Goal: Task Accomplishment & Management: Manage account settings

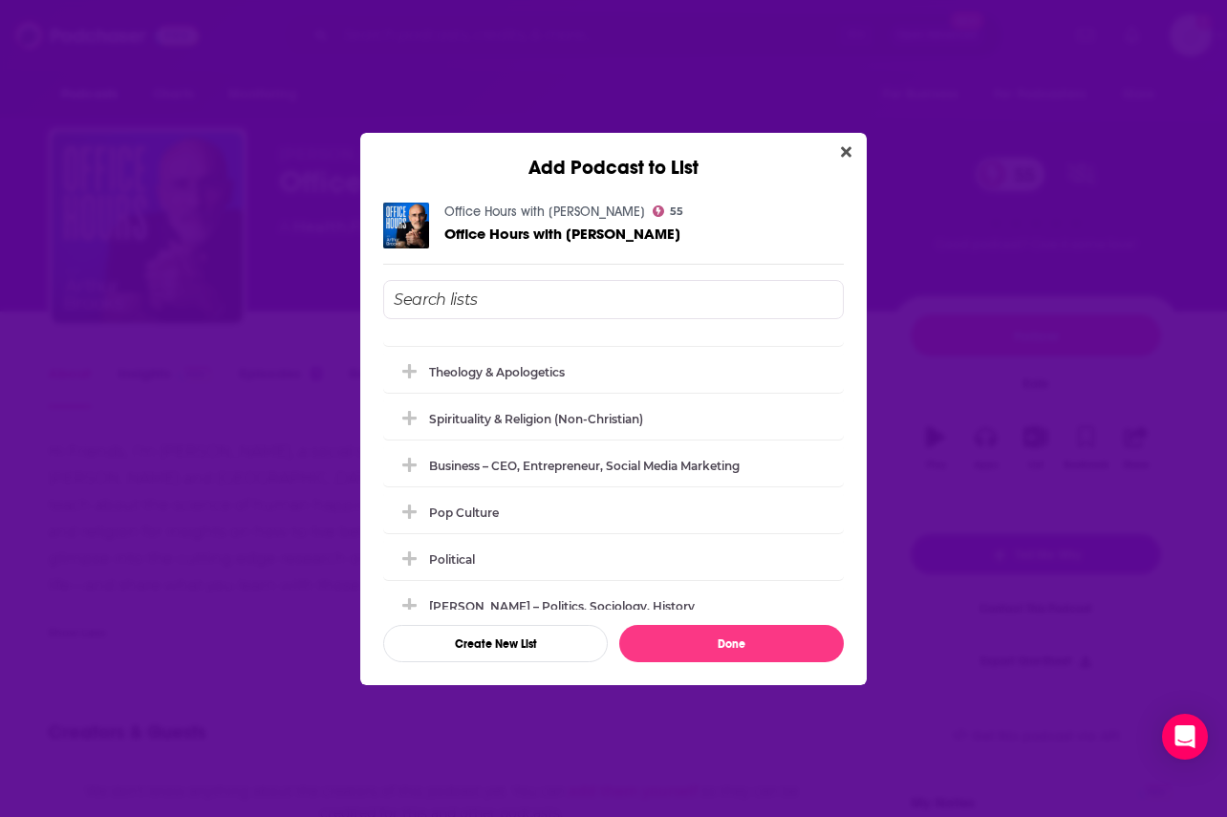
scroll to position [118, 0]
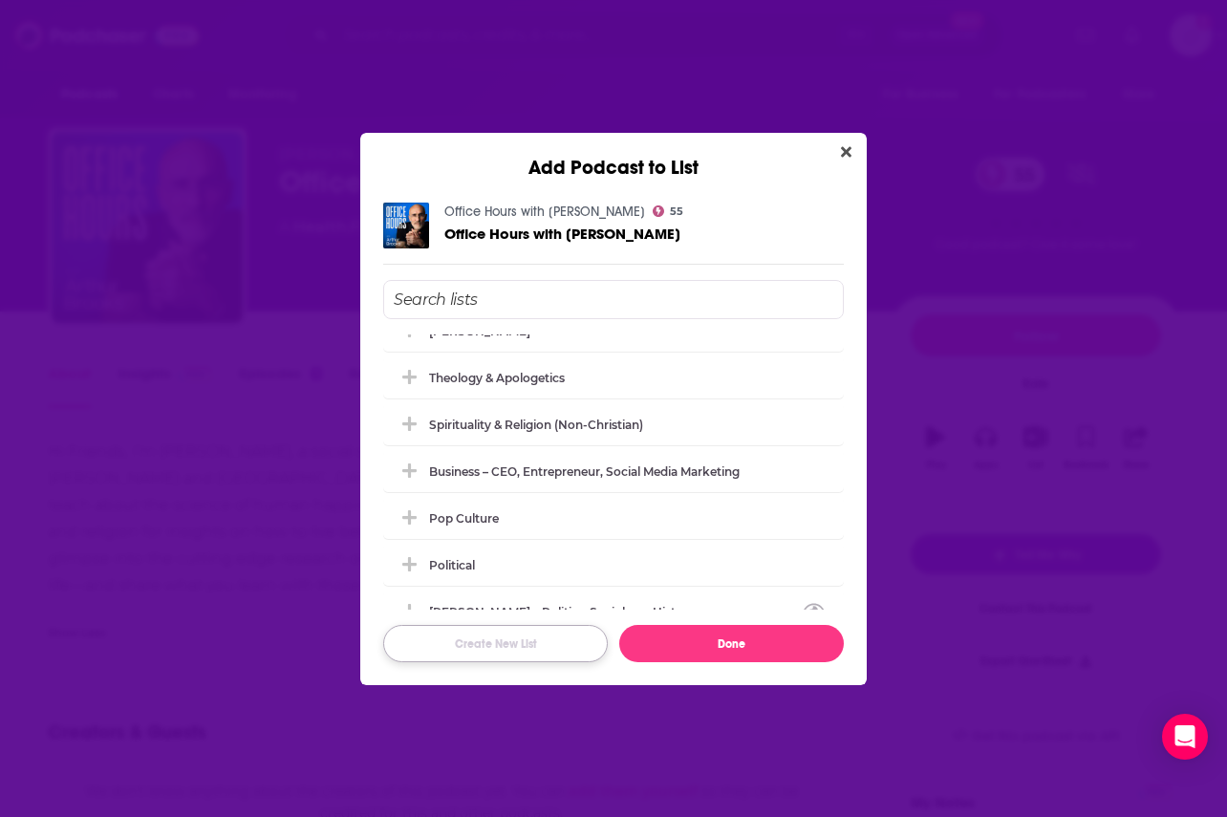
click at [537, 654] on button "Create New List" at bounding box center [495, 643] width 225 height 37
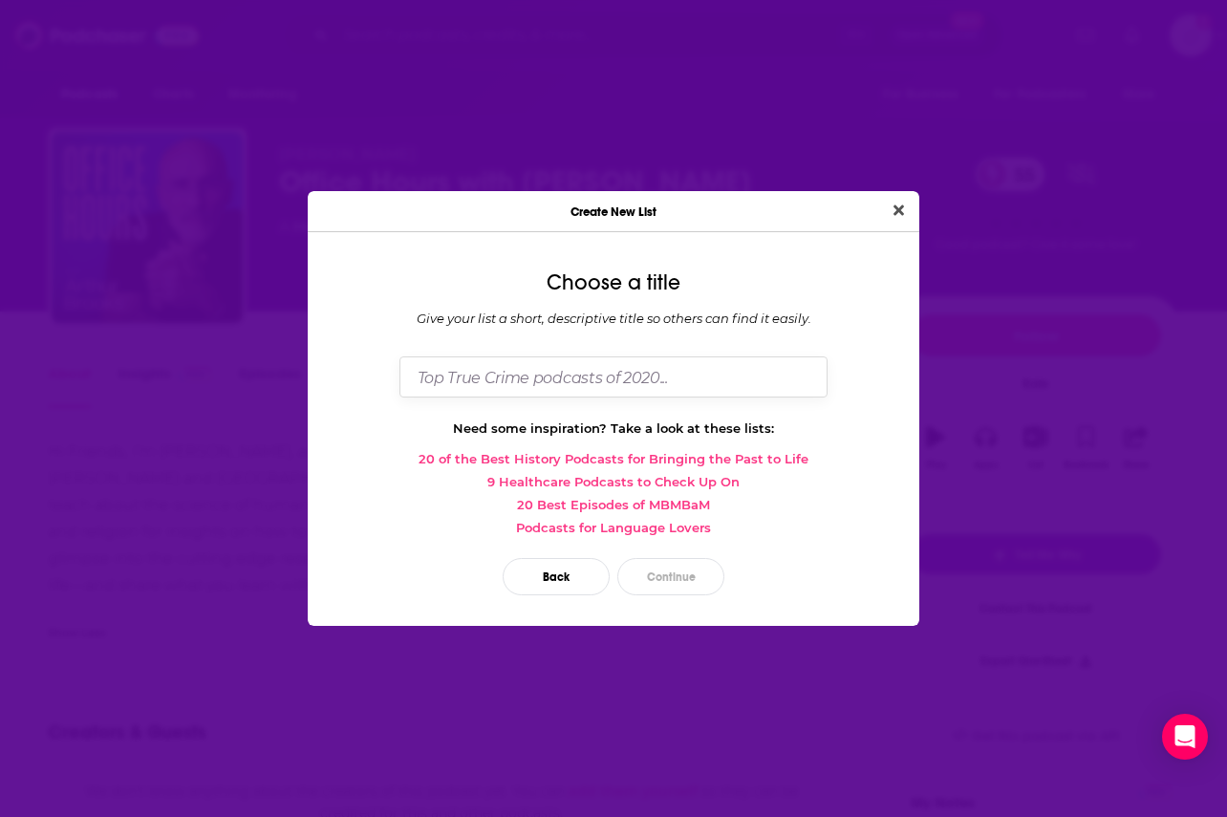
click at [548, 394] on input "Dialog" at bounding box center [613, 376] width 428 height 41
type input "Society & Culture – Educational, Productive"
click at [692, 572] on button "Continue" at bounding box center [670, 576] width 107 height 37
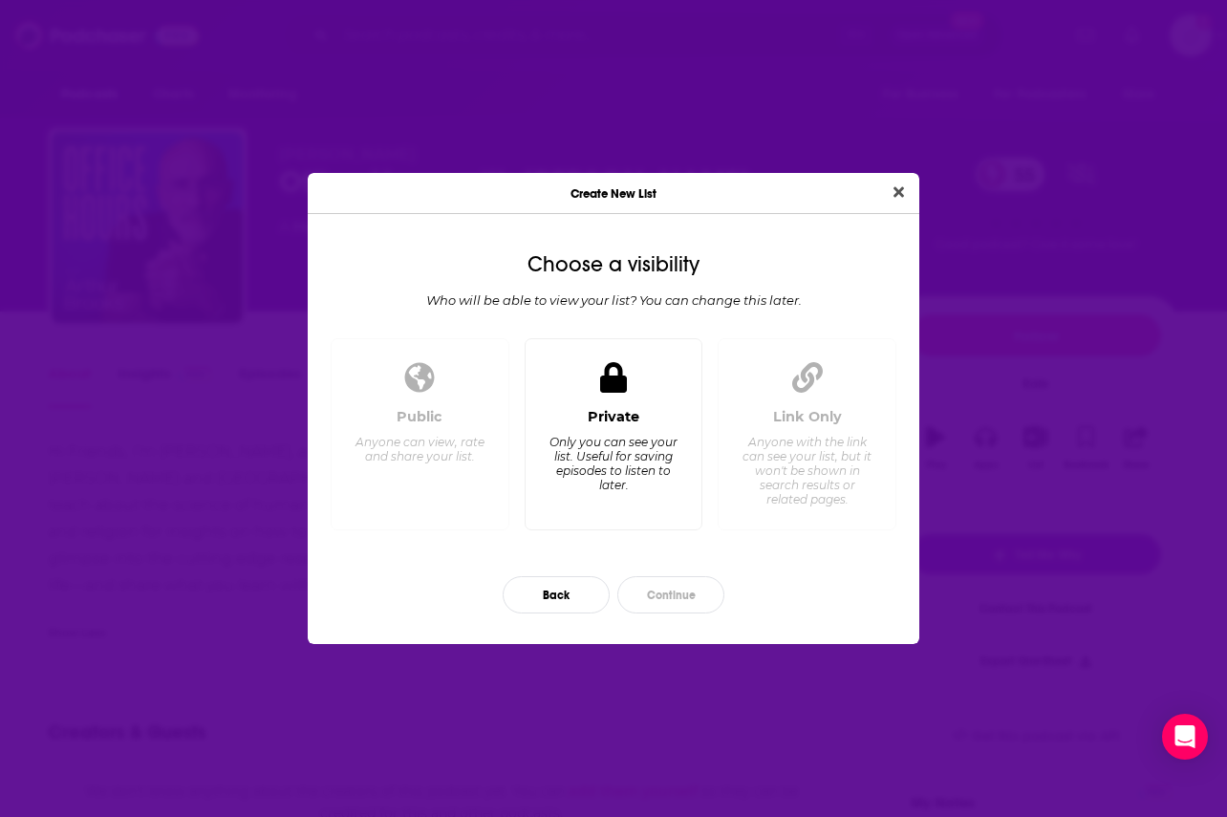
click at [617, 407] on div "Private Only you can see your list. Useful for saving episodes to listen to lat…" at bounding box center [614, 434] width 179 height 192
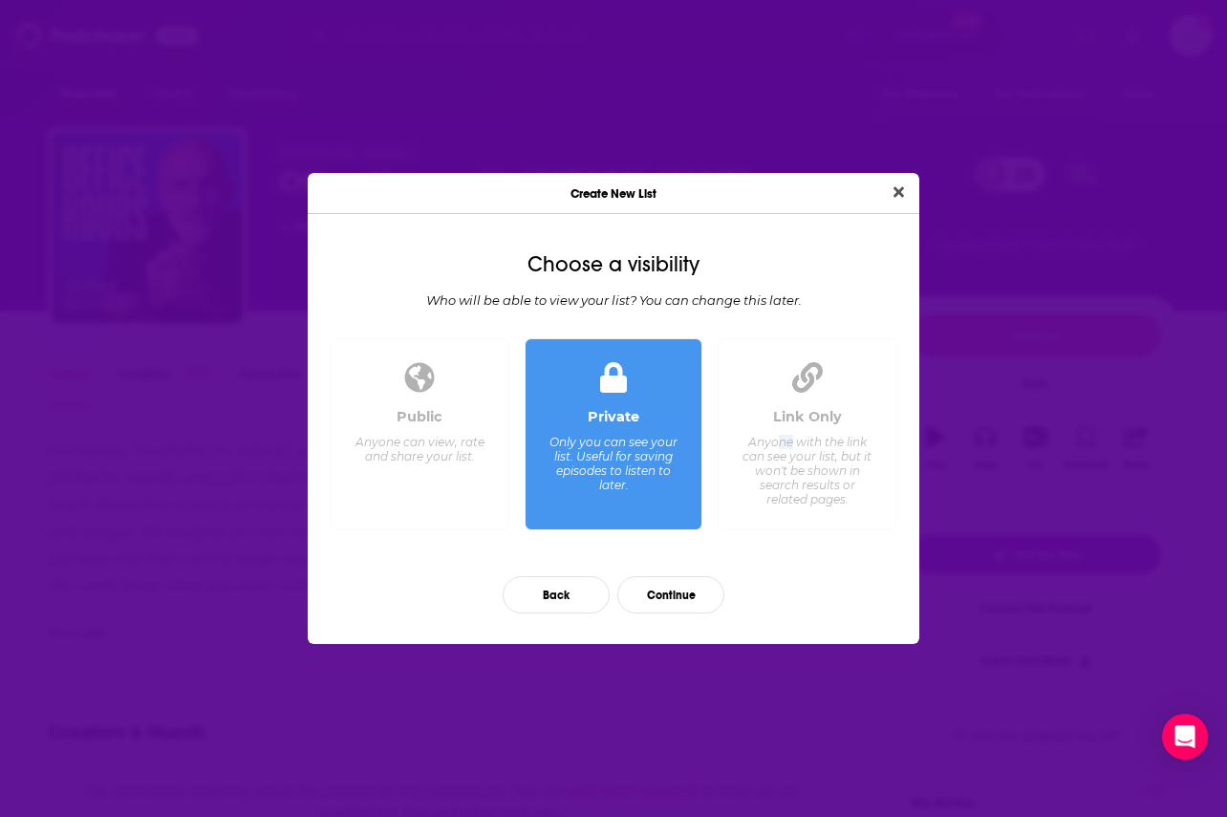
click at [792, 443] on div "Anyone with the link can see your list, but it won't be shown in search results…" at bounding box center [807, 471] width 131 height 72
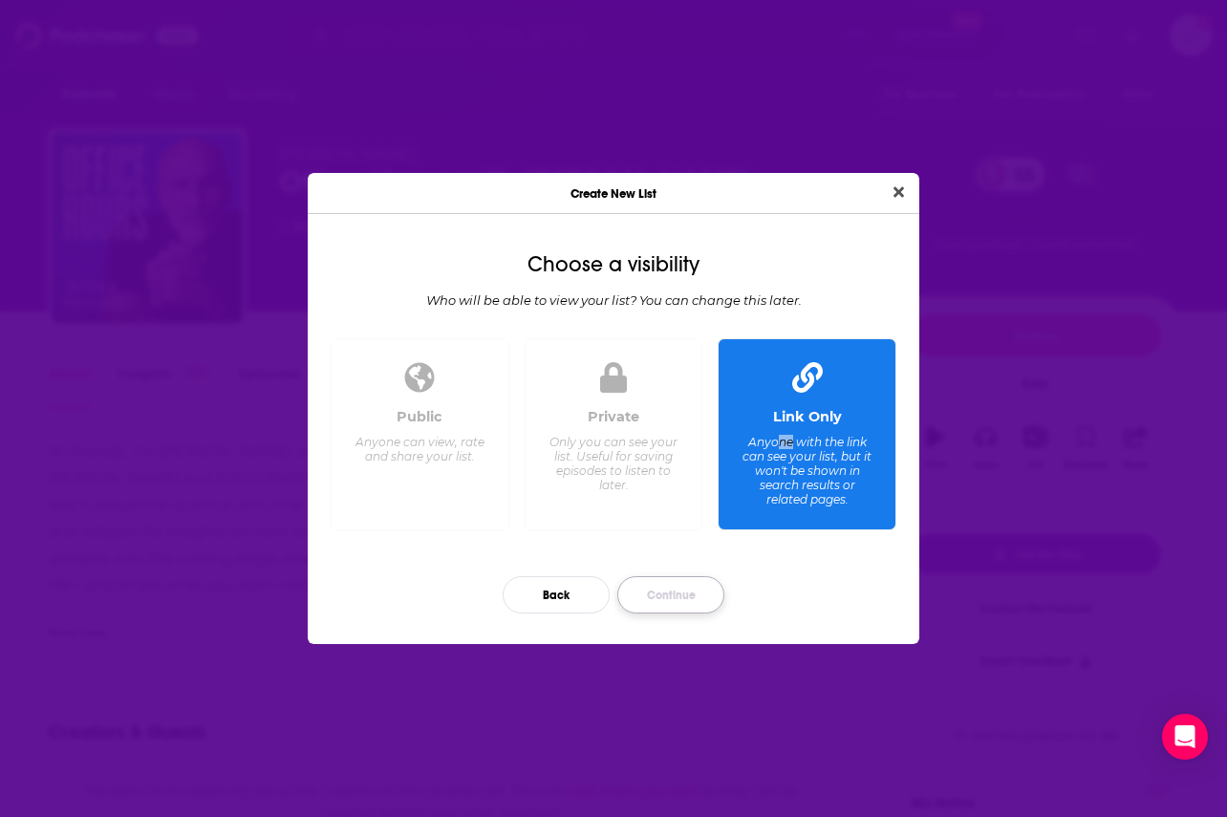
click at [676, 604] on button "Continue" at bounding box center [670, 594] width 107 height 37
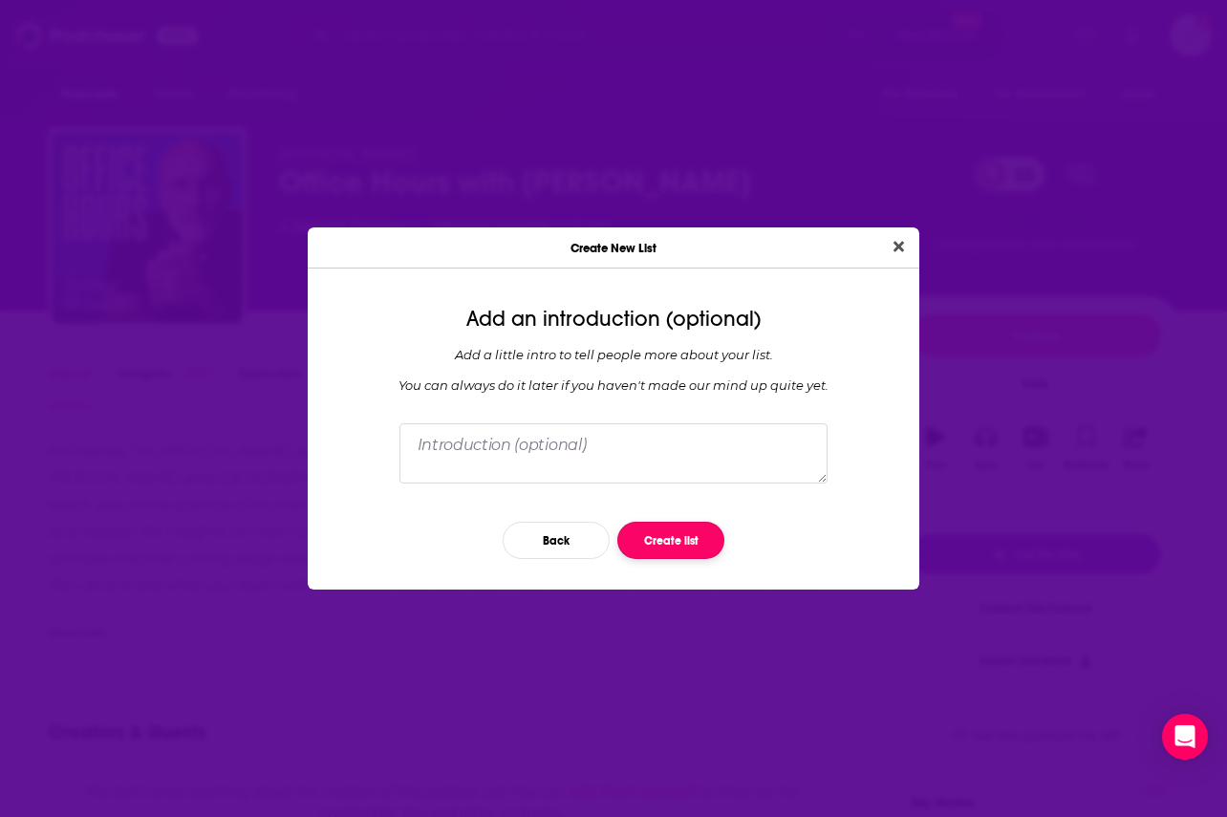
click at [670, 541] on button "Create list" at bounding box center [670, 540] width 107 height 37
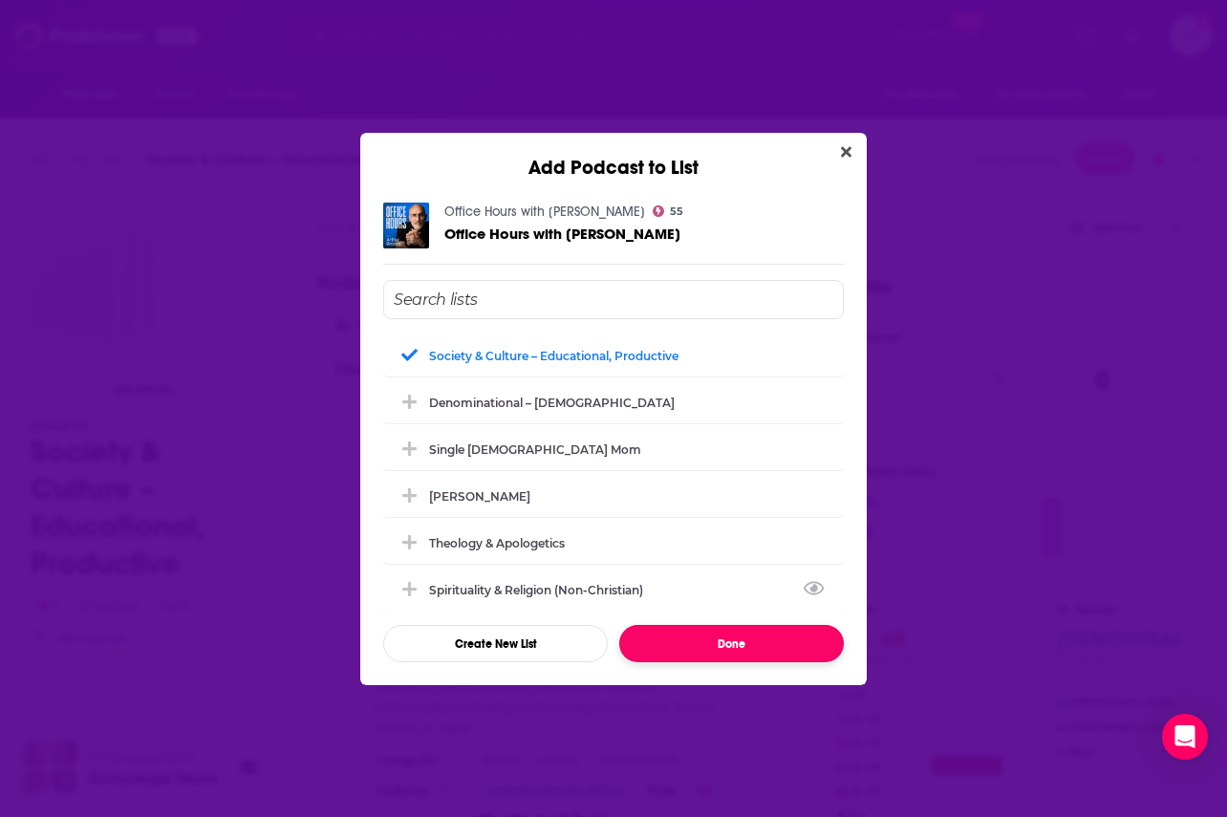
click at [718, 656] on button "Done" at bounding box center [731, 643] width 225 height 37
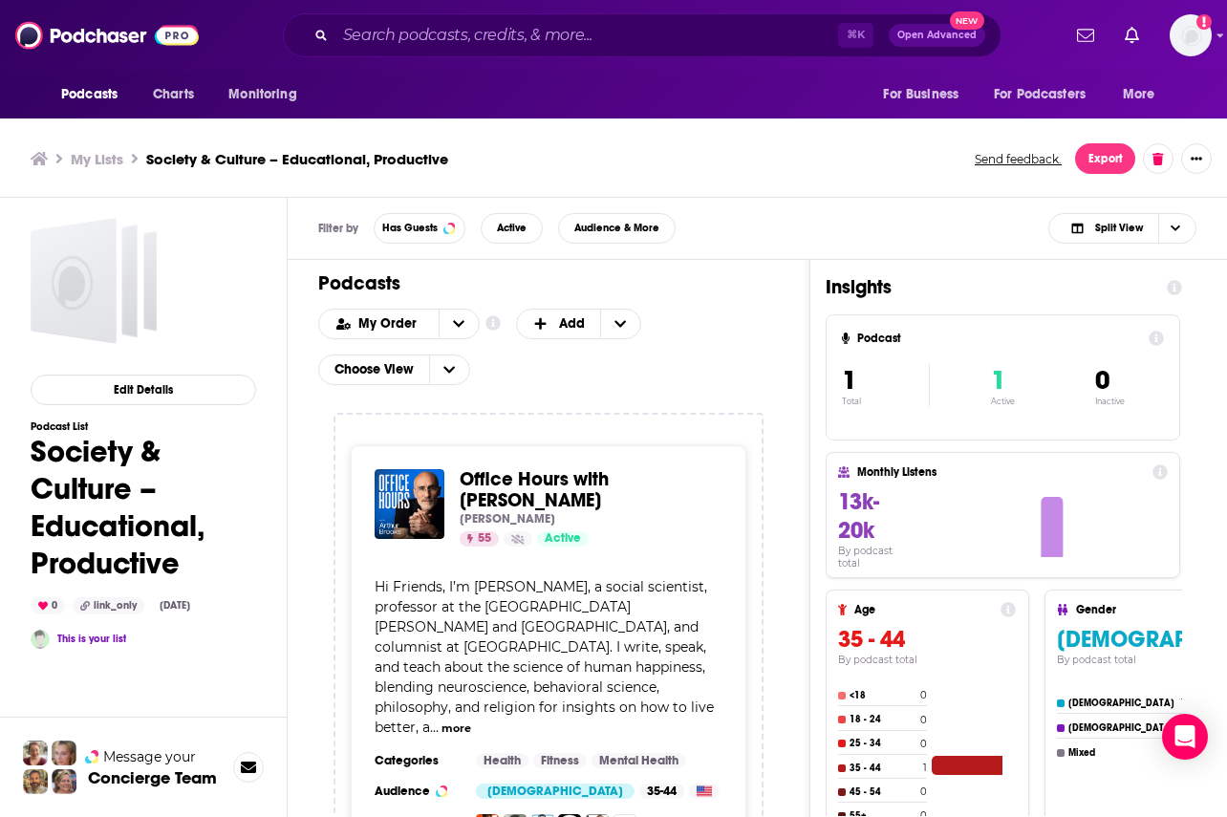
click at [93, 161] on h3 "My Lists" at bounding box center [97, 159] width 53 height 18
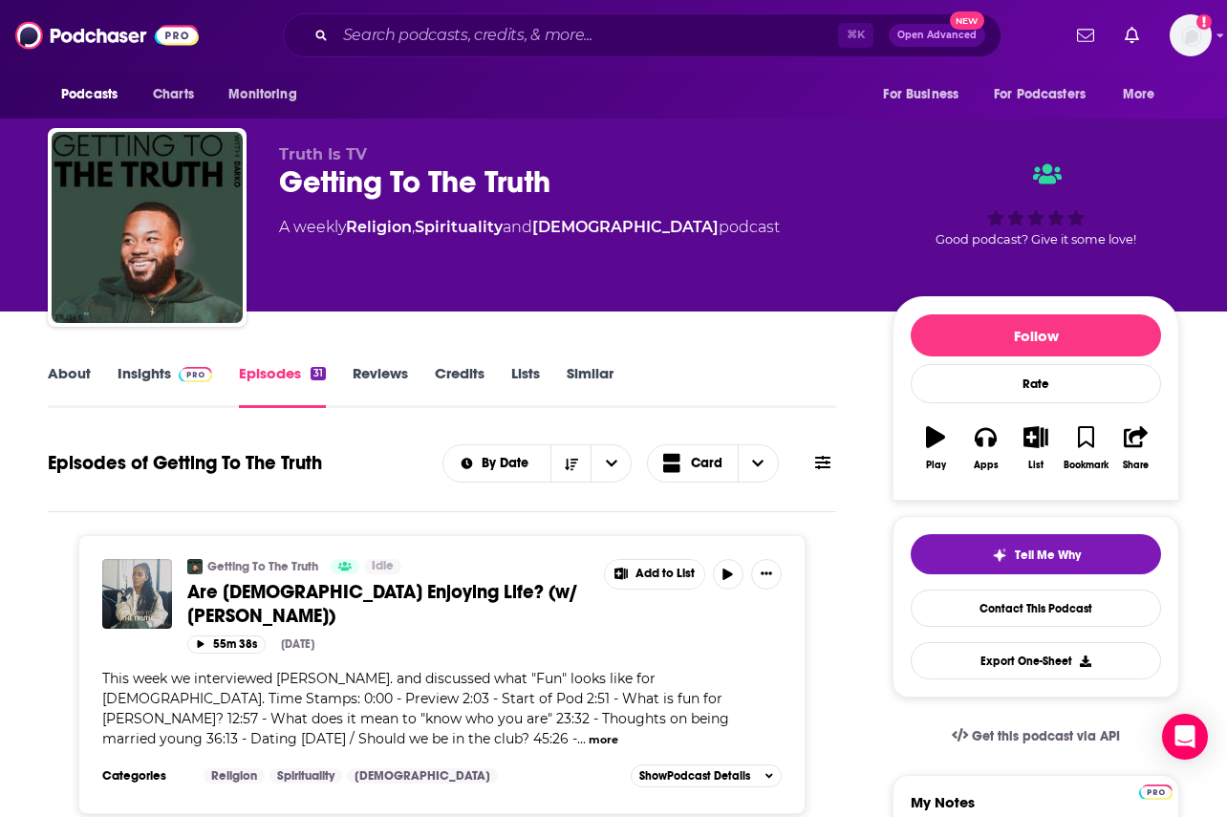
click at [84, 372] on link "About" at bounding box center [69, 386] width 43 height 44
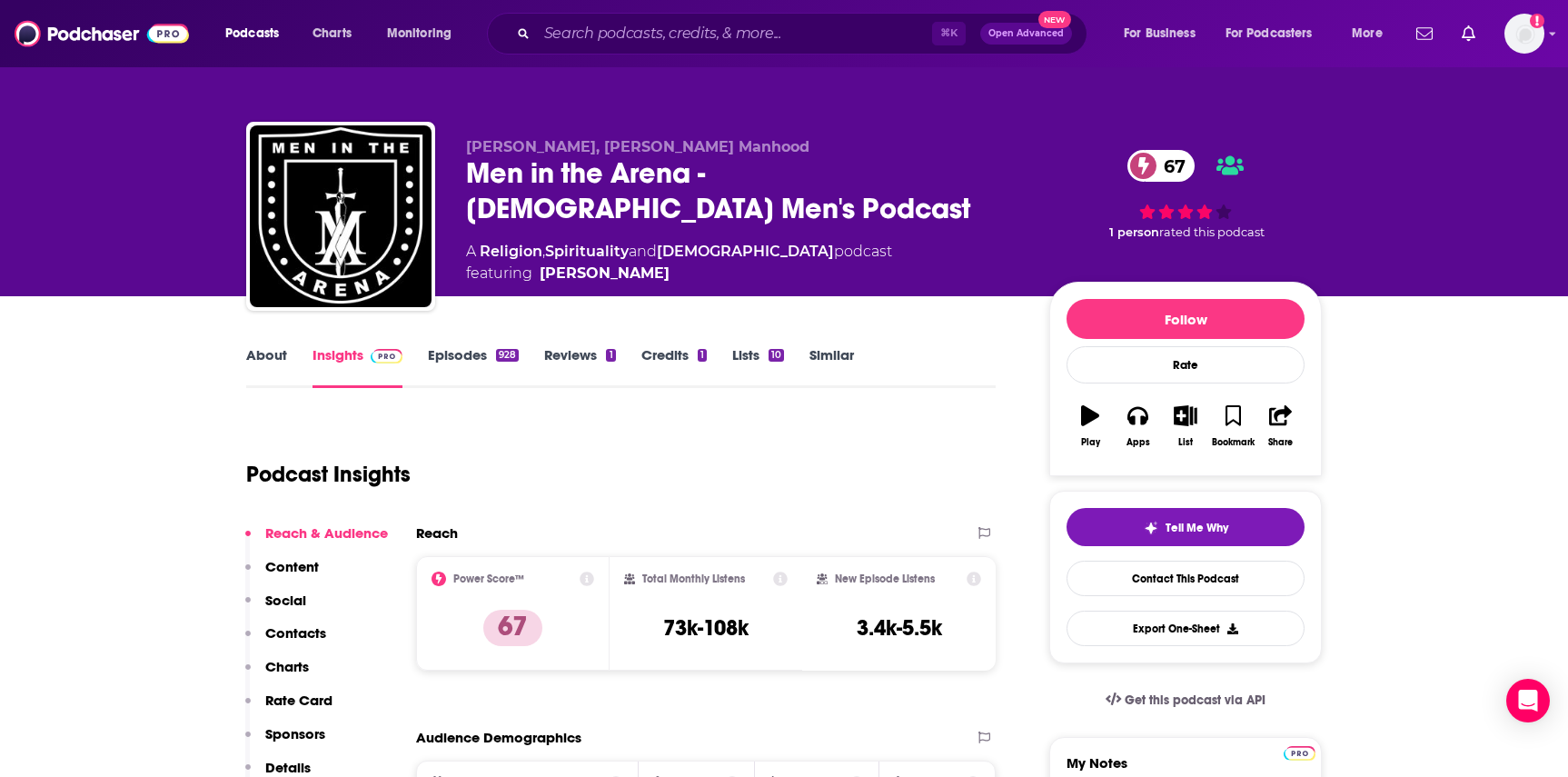
click at [831, 359] on link "Similar" at bounding box center [831, 367] width 45 height 42
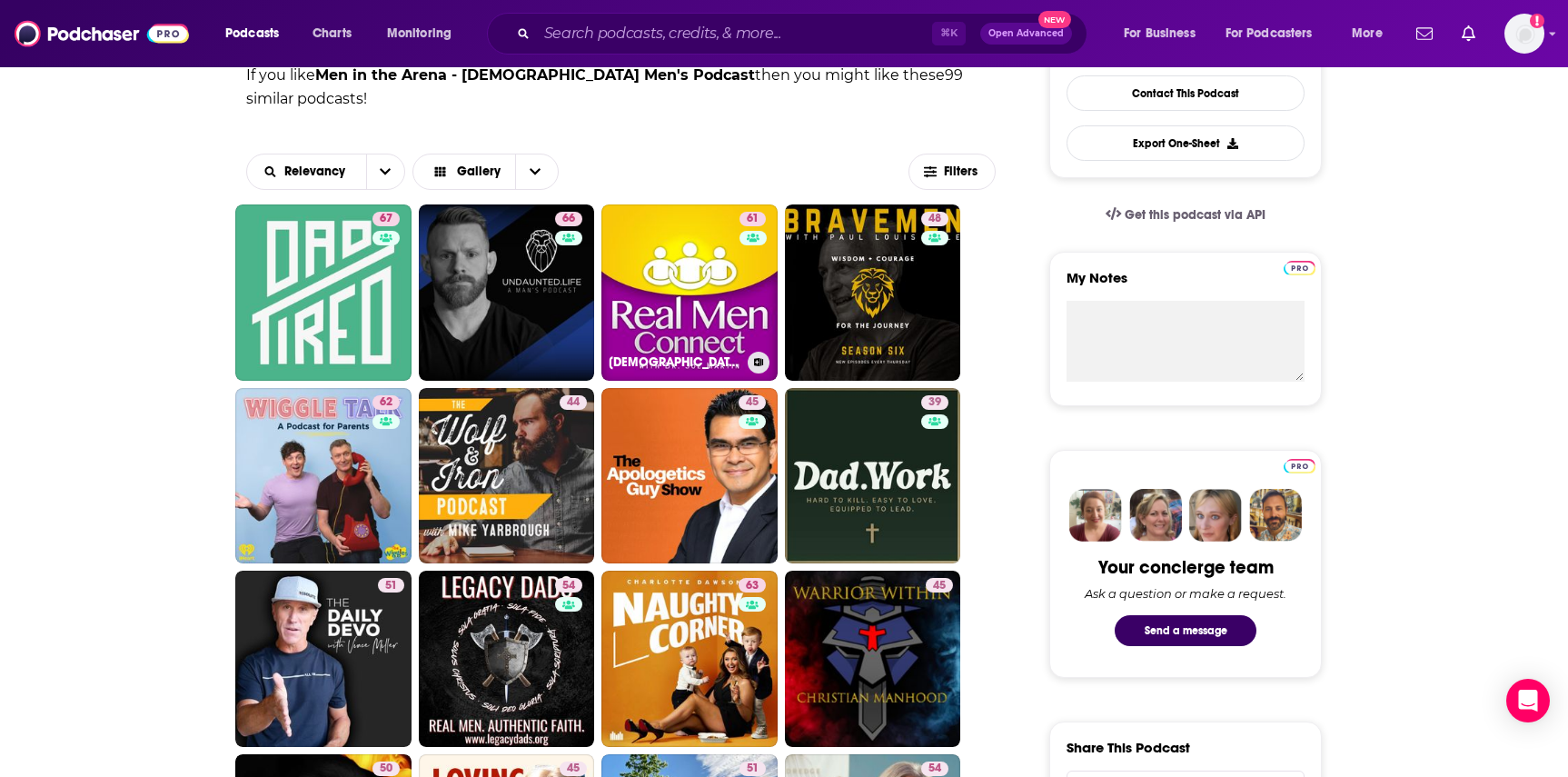
scroll to position [501, 0]
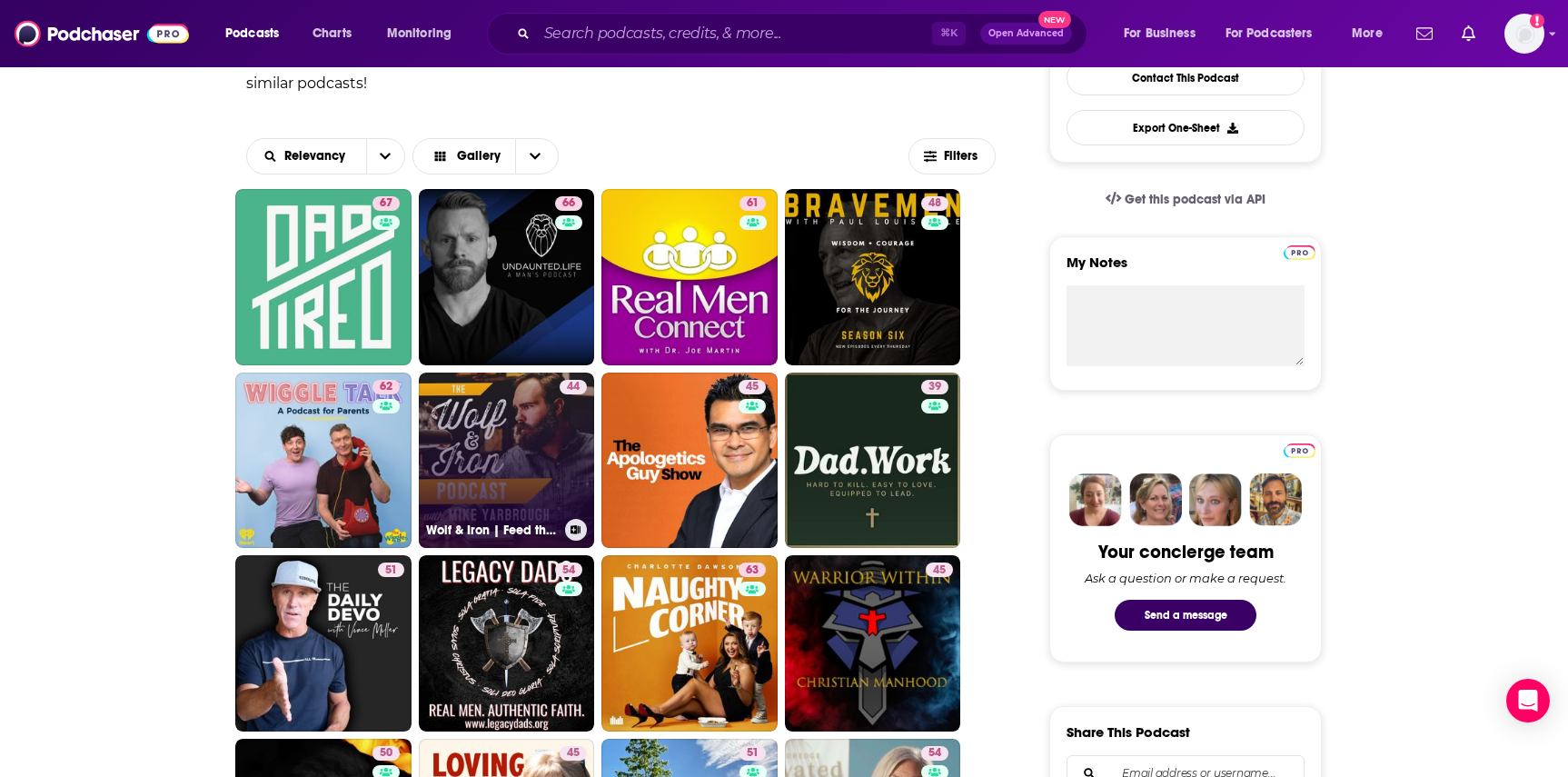
click at [531, 430] on link "44 Wolf & Iron | Feed the Wolf. Be the Iron." at bounding box center [507, 460] width 176 height 176
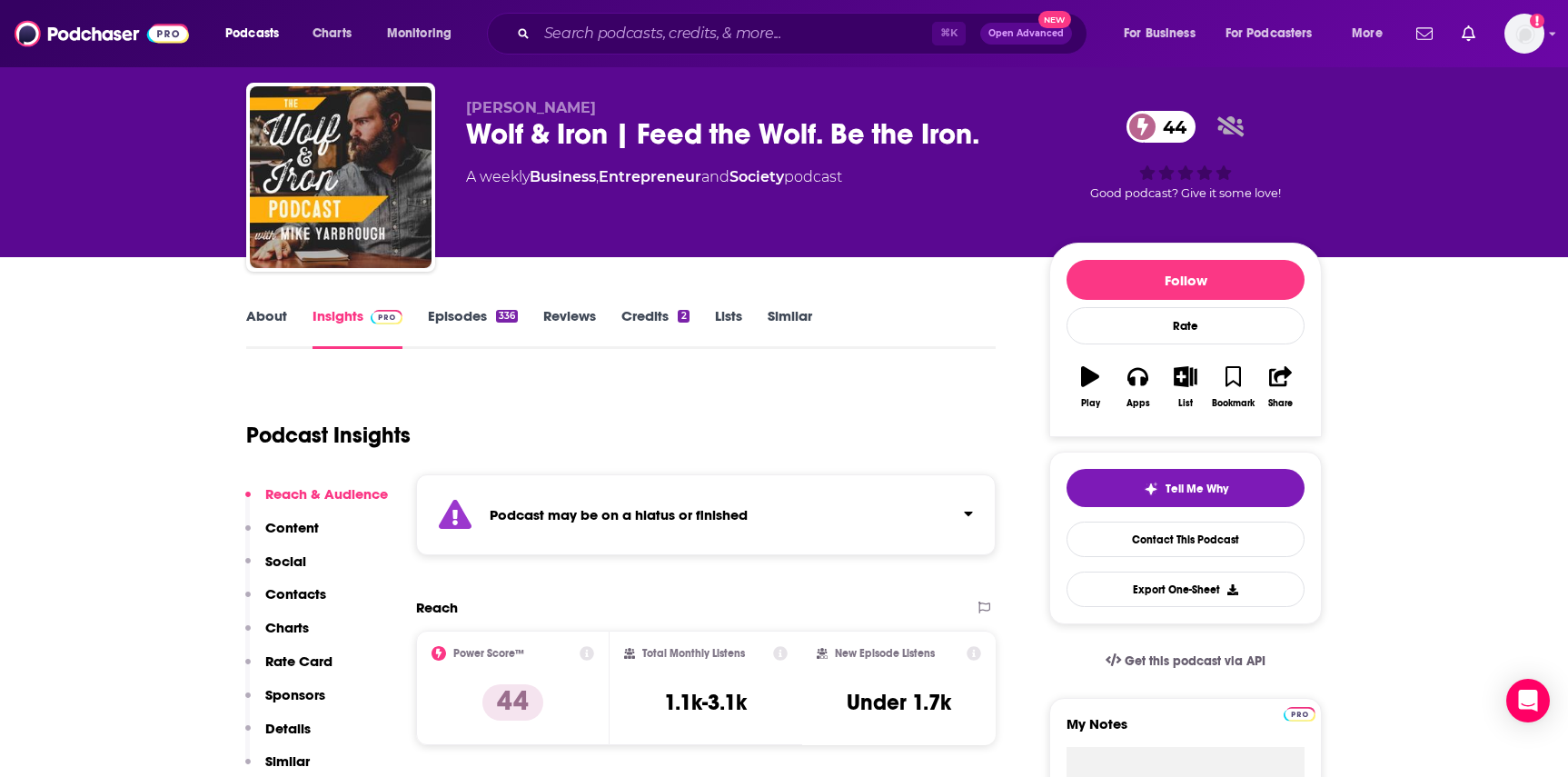
scroll to position [48, 0]
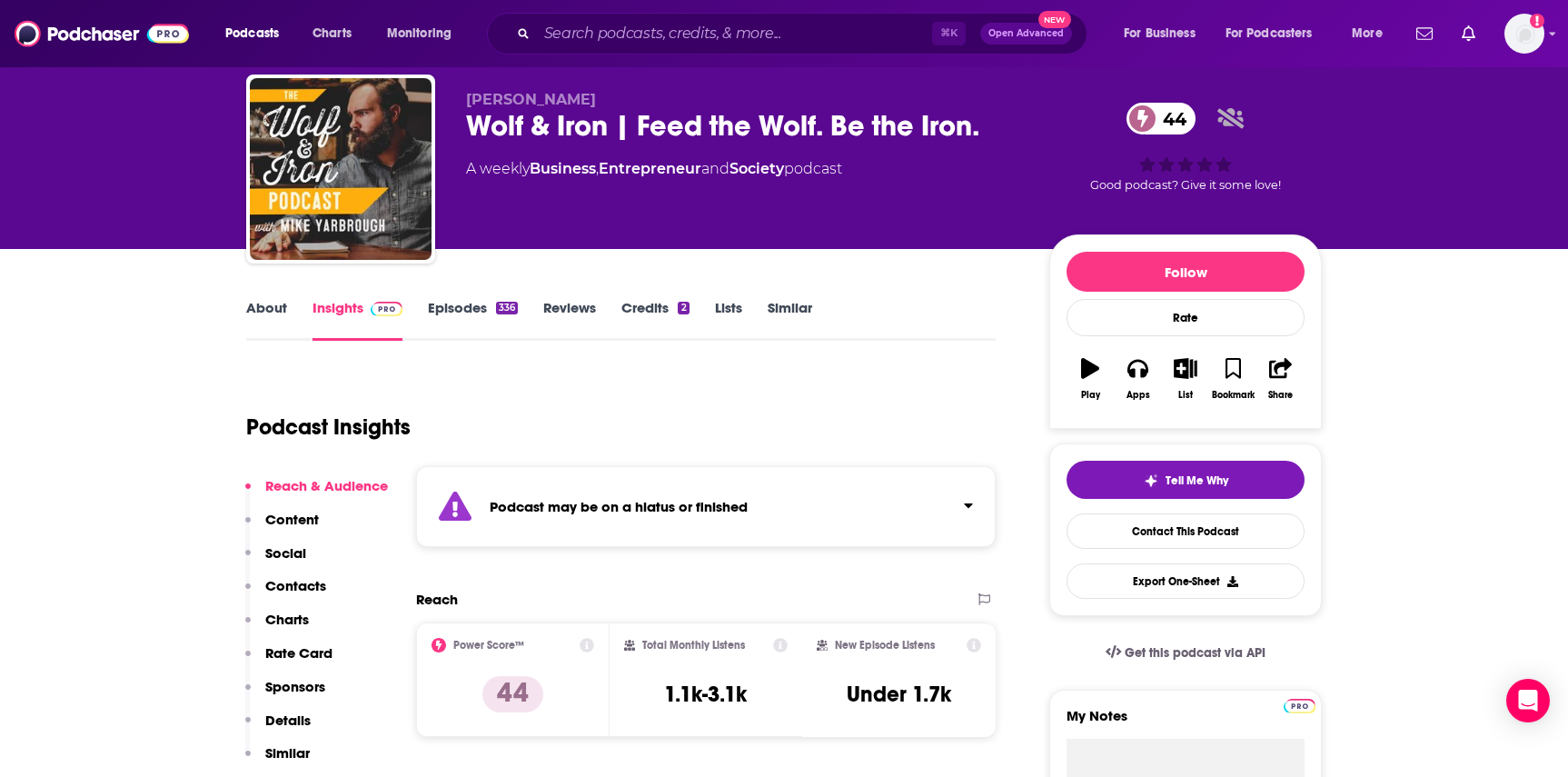
click at [476, 317] on link "Episodes 336" at bounding box center [473, 320] width 90 height 42
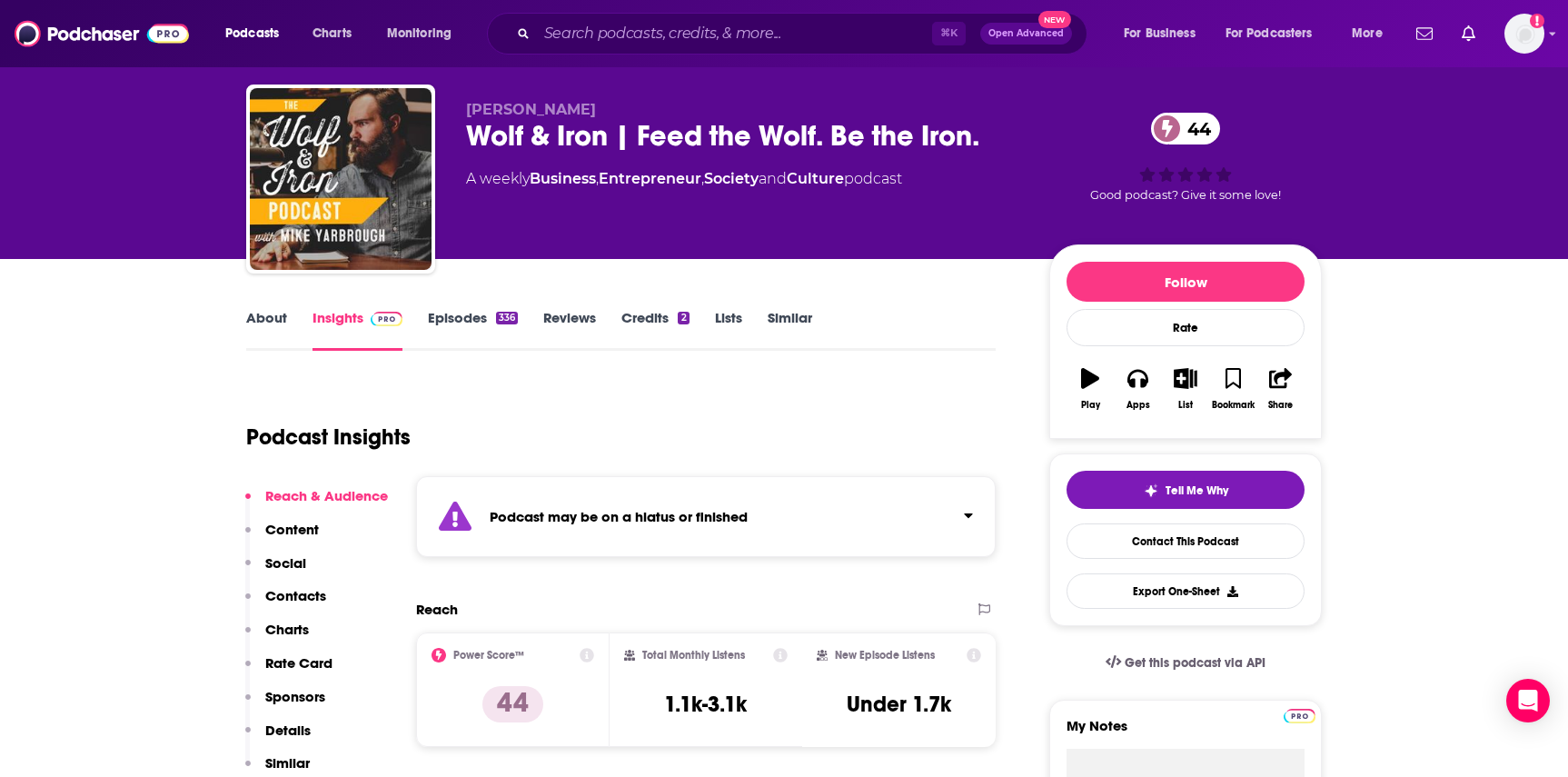
scroll to position [45, 0]
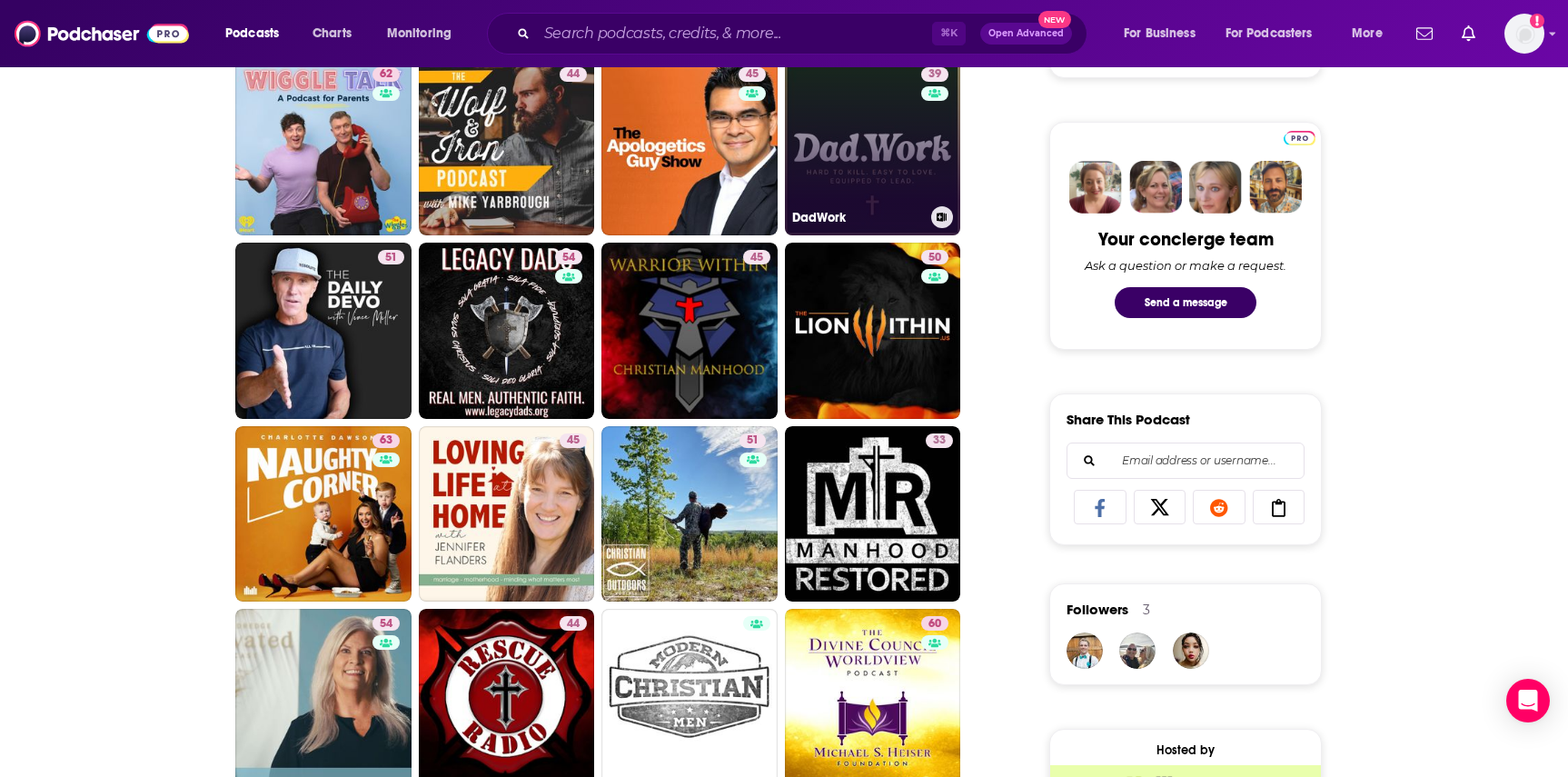
scroll to position [826, 0]
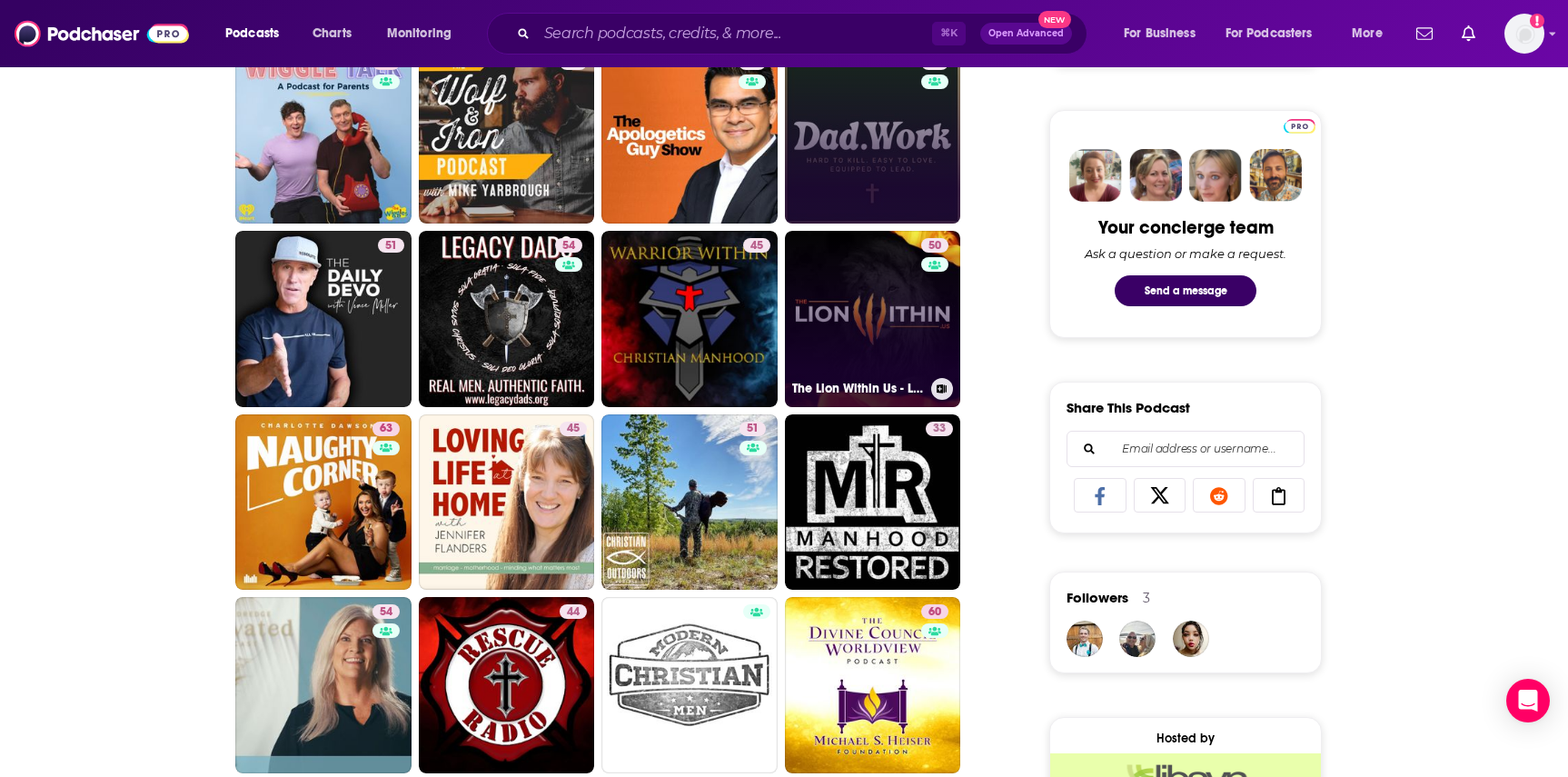
click at [873, 286] on link "50 The Lion Within Us - Leadership for Christian Men" at bounding box center [873, 319] width 176 height 176
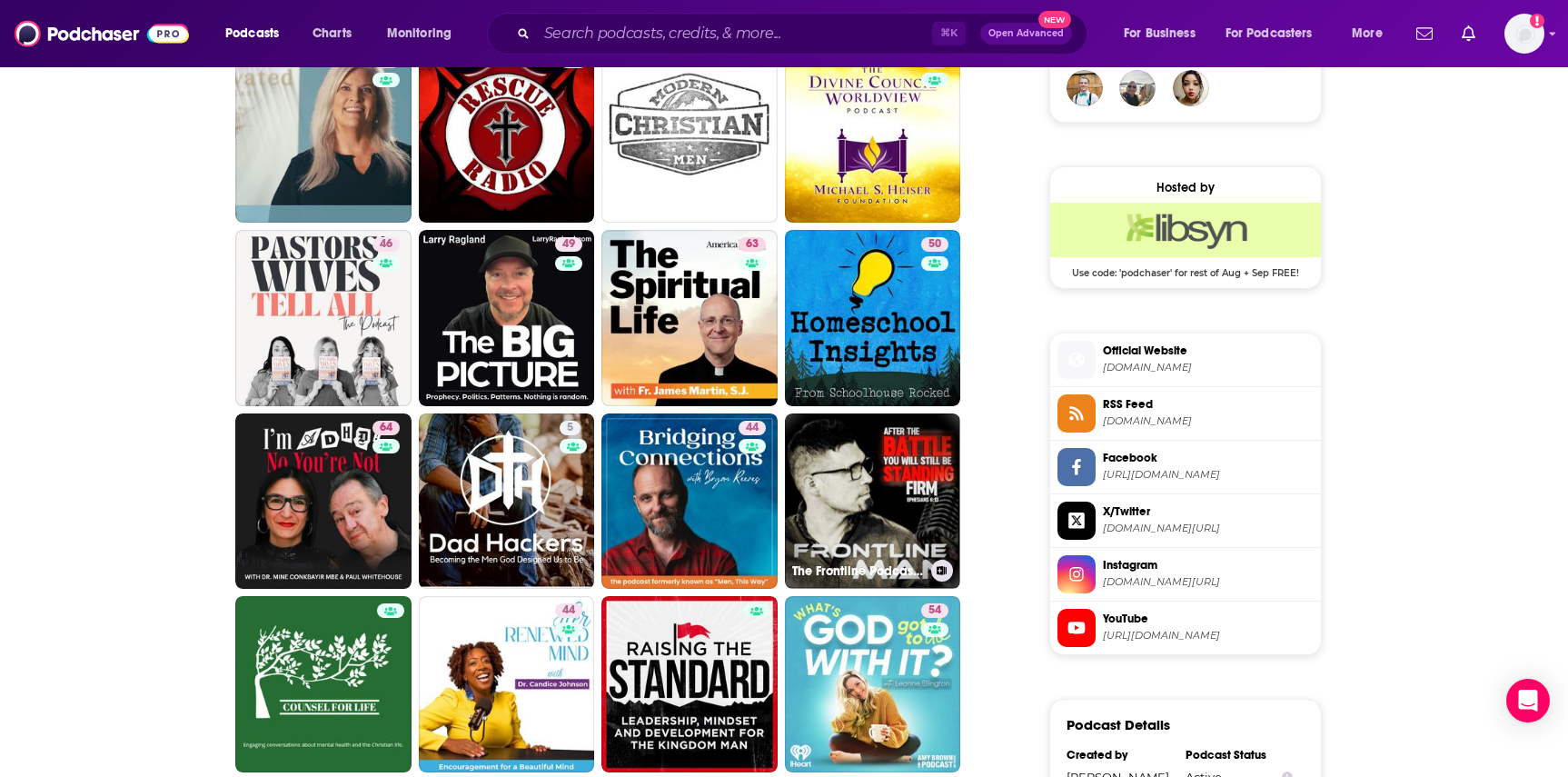
scroll to position [1379, 0]
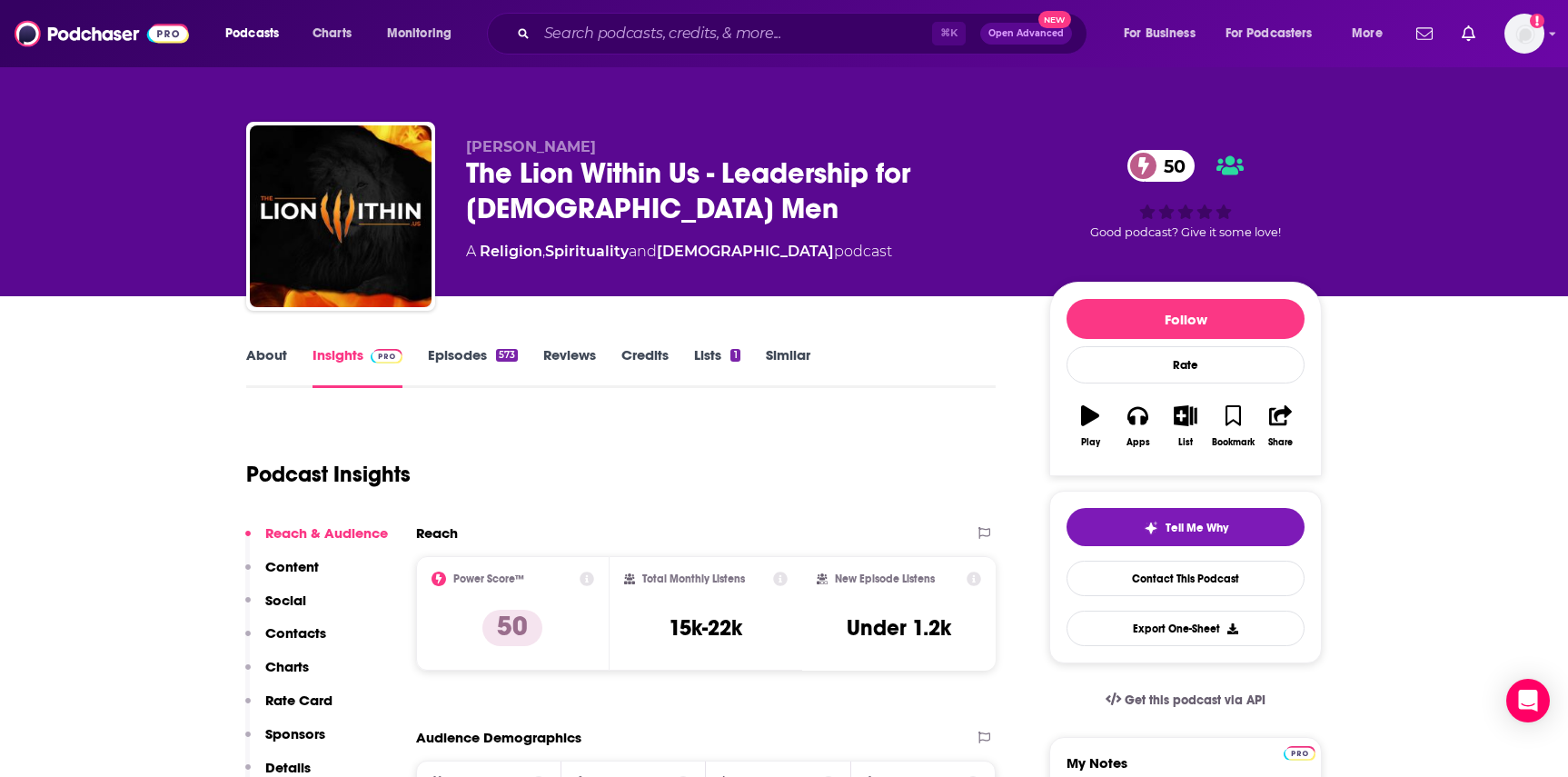
click at [447, 366] on link "Episodes 573" at bounding box center [473, 367] width 90 height 42
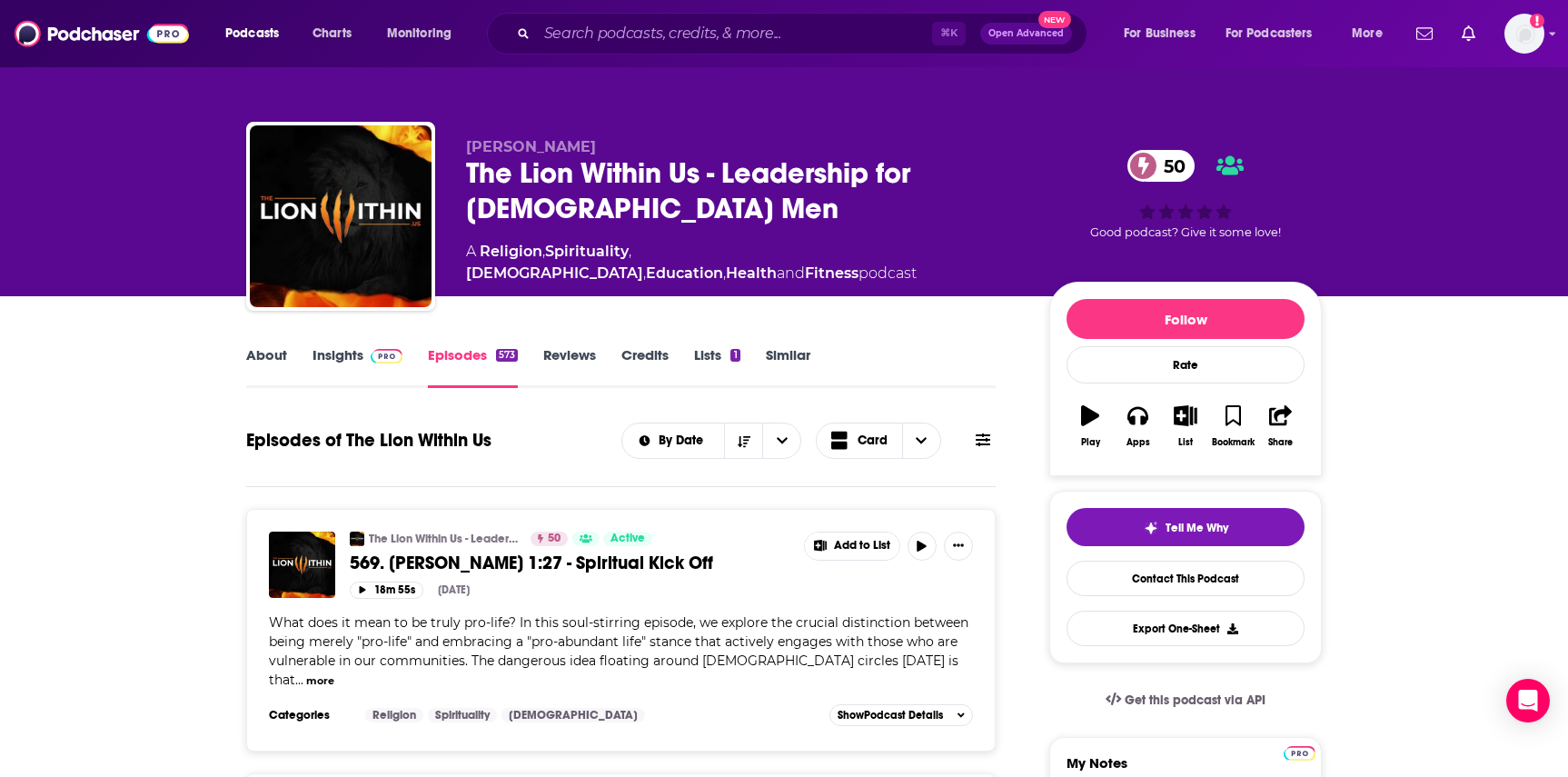
click at [276, 365] on link "About" at bounding box center [266, 367] width 41 height 42
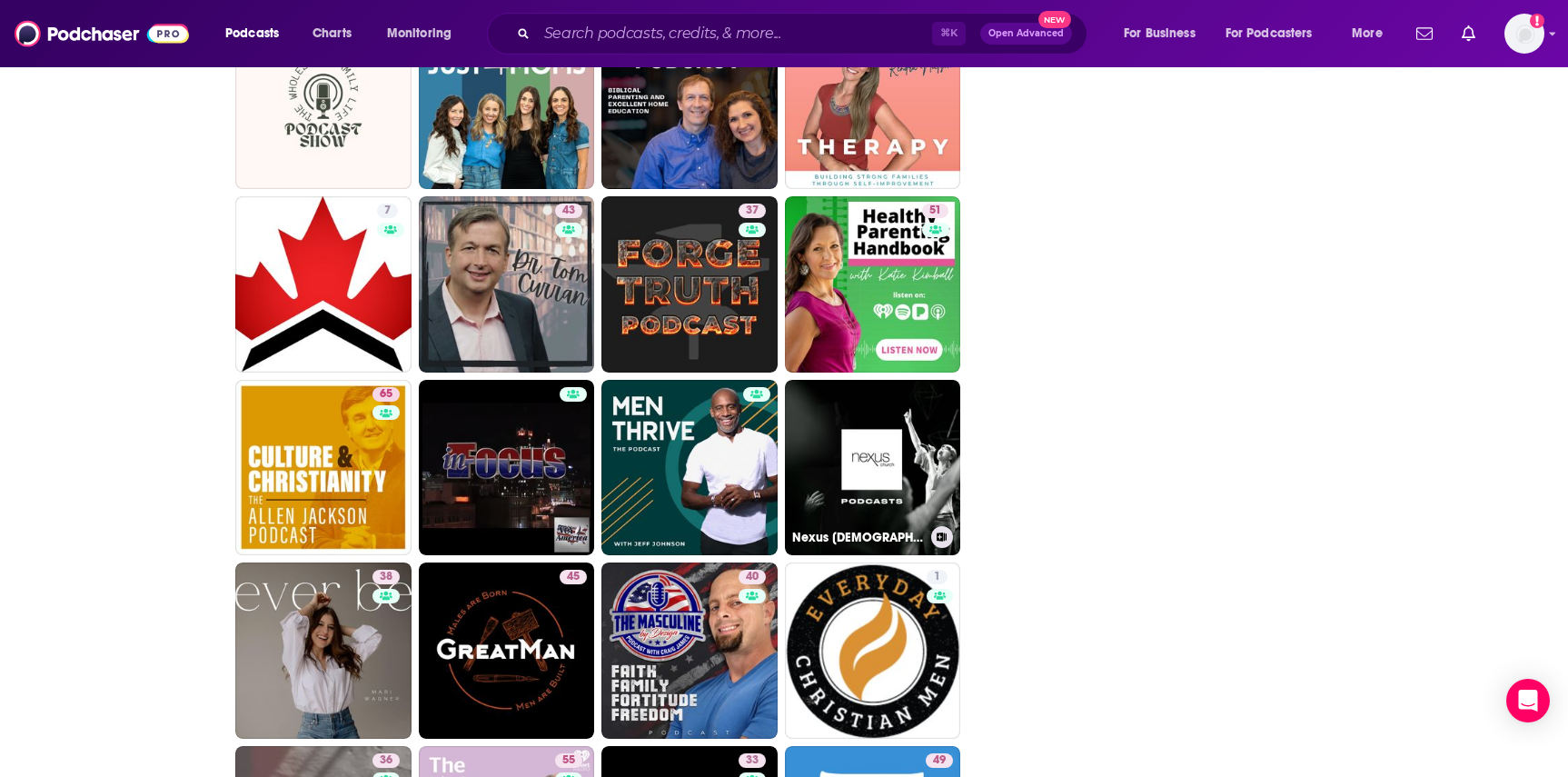
scroll to position [3060, 0]
